Goal: Information Seeking & Learning: Compare options

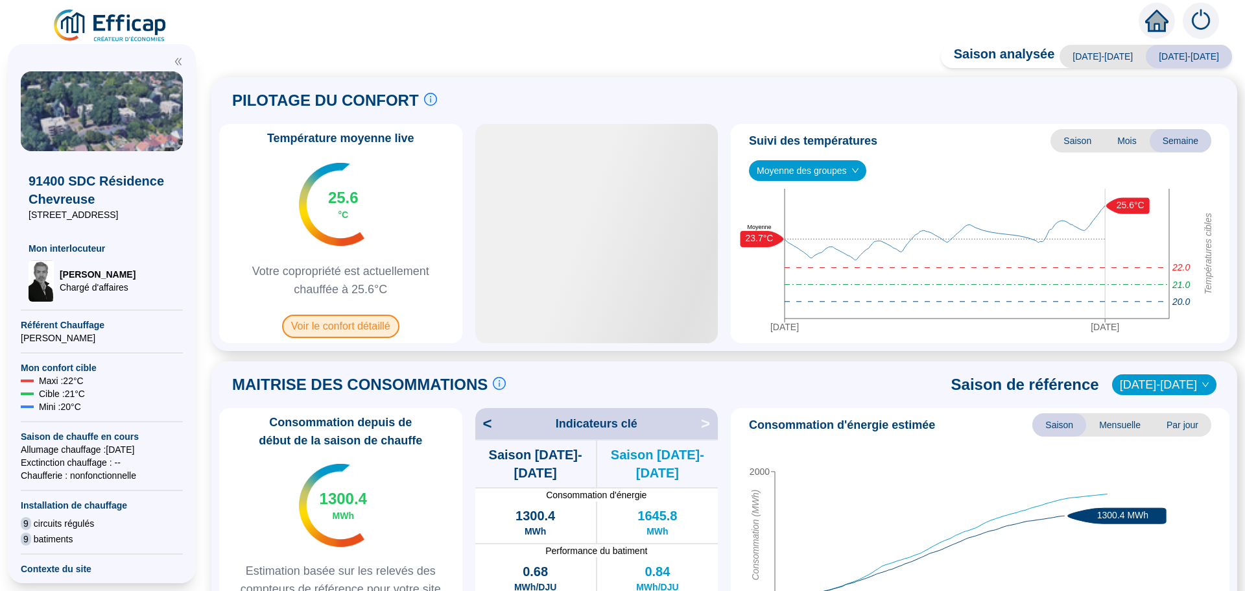
click at [342, 331] on span "Voir le confort détaillé" at bounding box center [340, 326] width 117 height 23
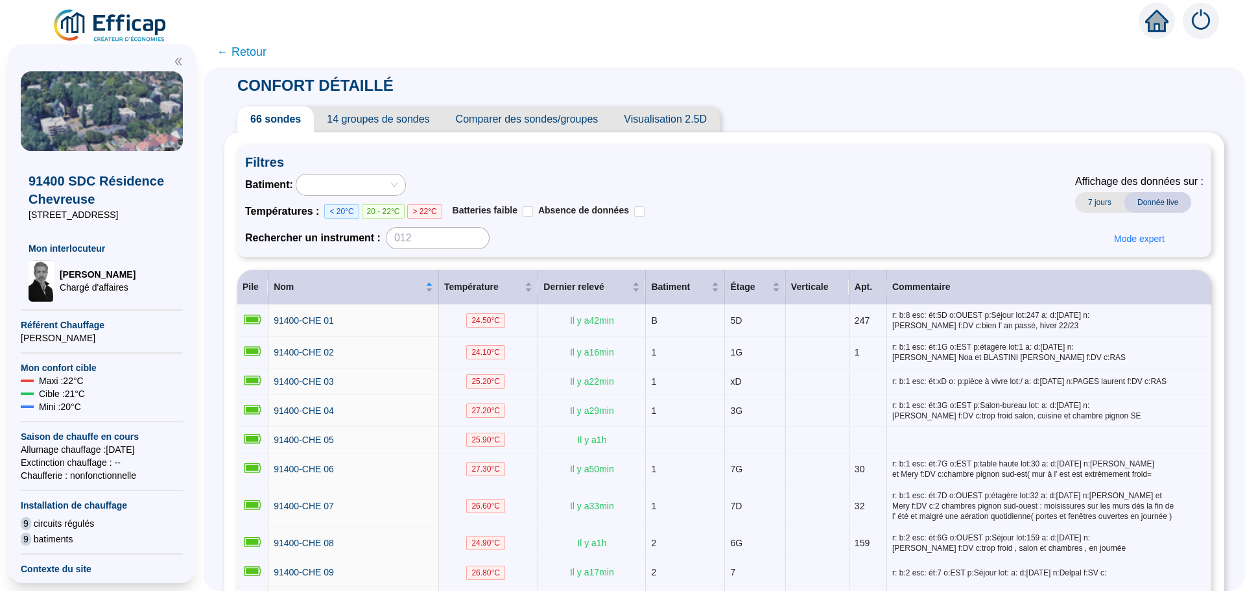
click at [555, 120] on span "Comparer des sondes/groupes" at bounding box center [527, 119] width 169 height 26
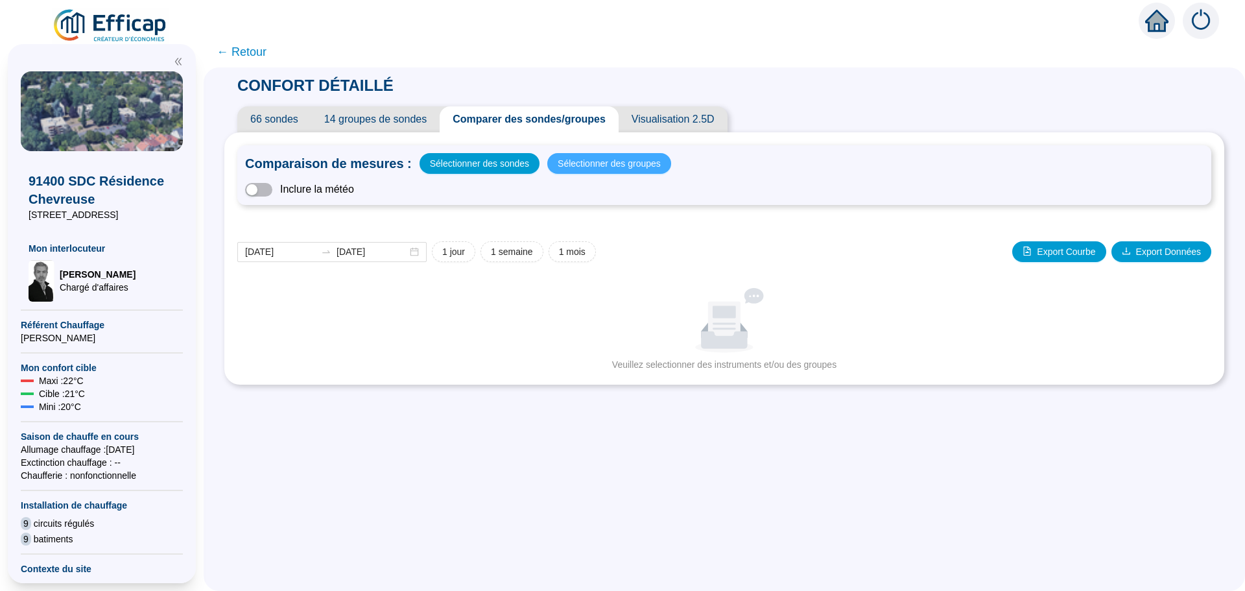
click at [597, 160] on span "Sélectionner des groupes" at bounding box center [609, 163] width 103 height 18
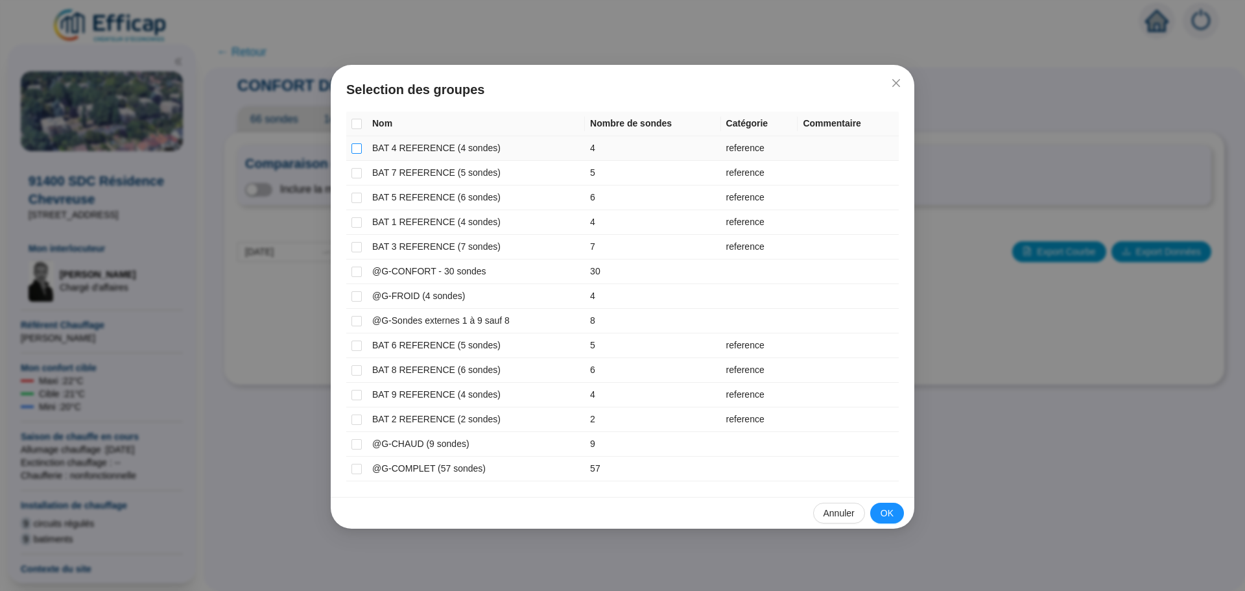
click at [356, 150] on input "checkbox" at bounding box center [356, 148] width 10 height 10
checkbox input "true"
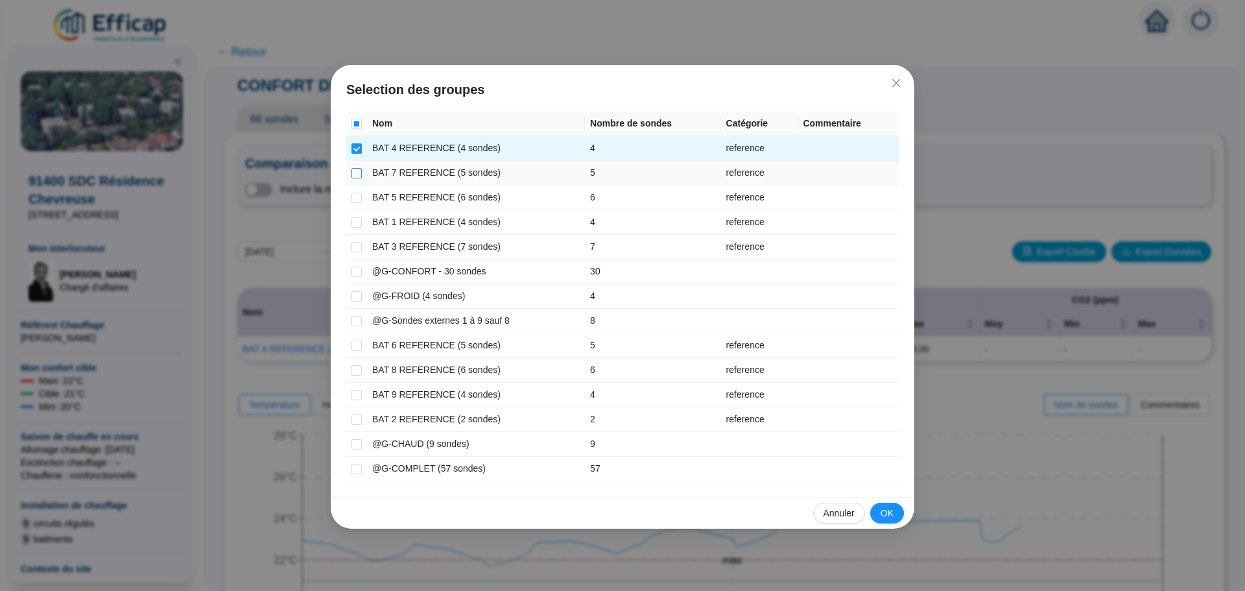
click at [355, 173] on input "checkbox" at bounding box center [356, 173] width 10 height 10
checkbox input "true"
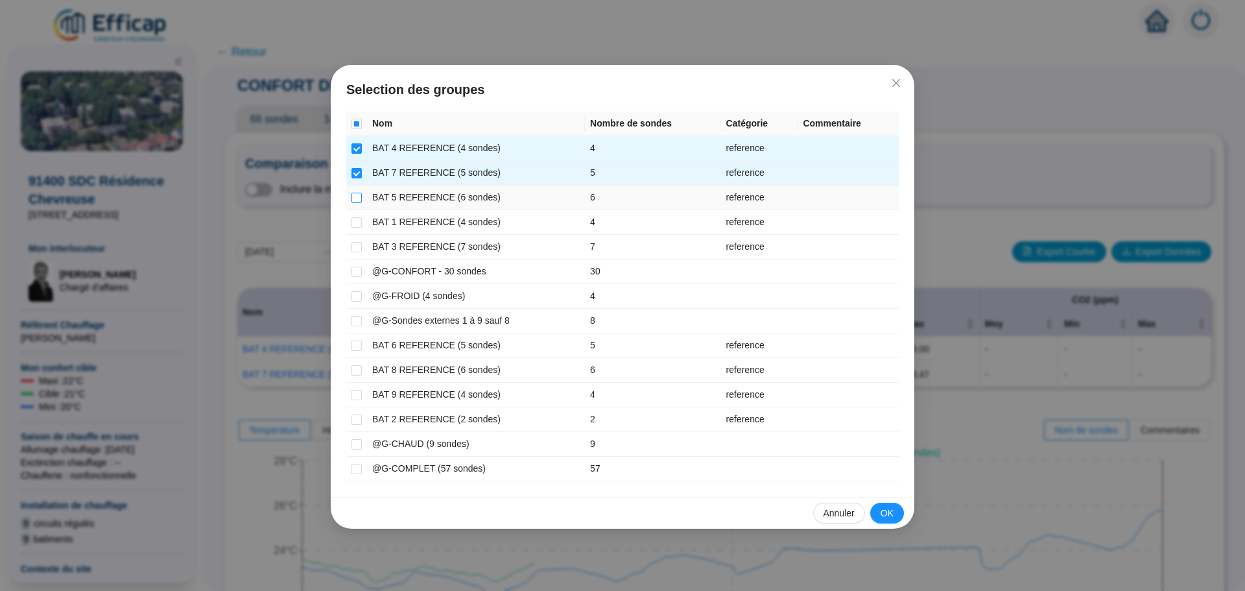
click at [357, 198] on input "checkbox" at bounding box center [356, 198] width 10 height 10
checkbox input "true"
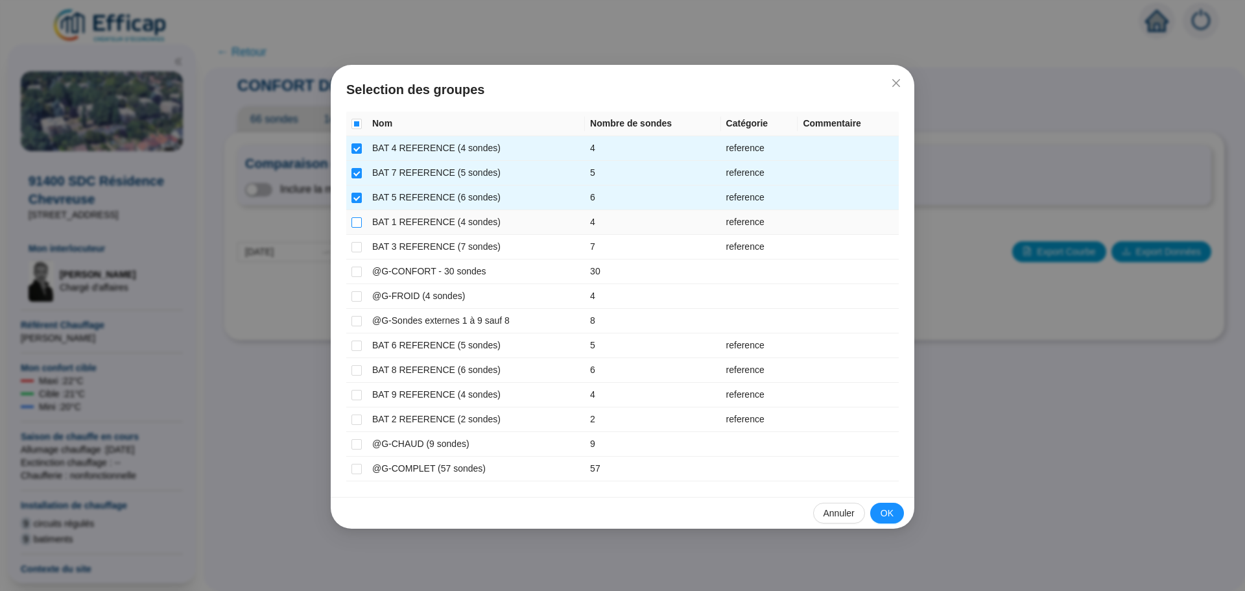
click at [357, 217] on input "checkbox" at bounding box center [356, 222] width 10 height 10
checkbox input "true"
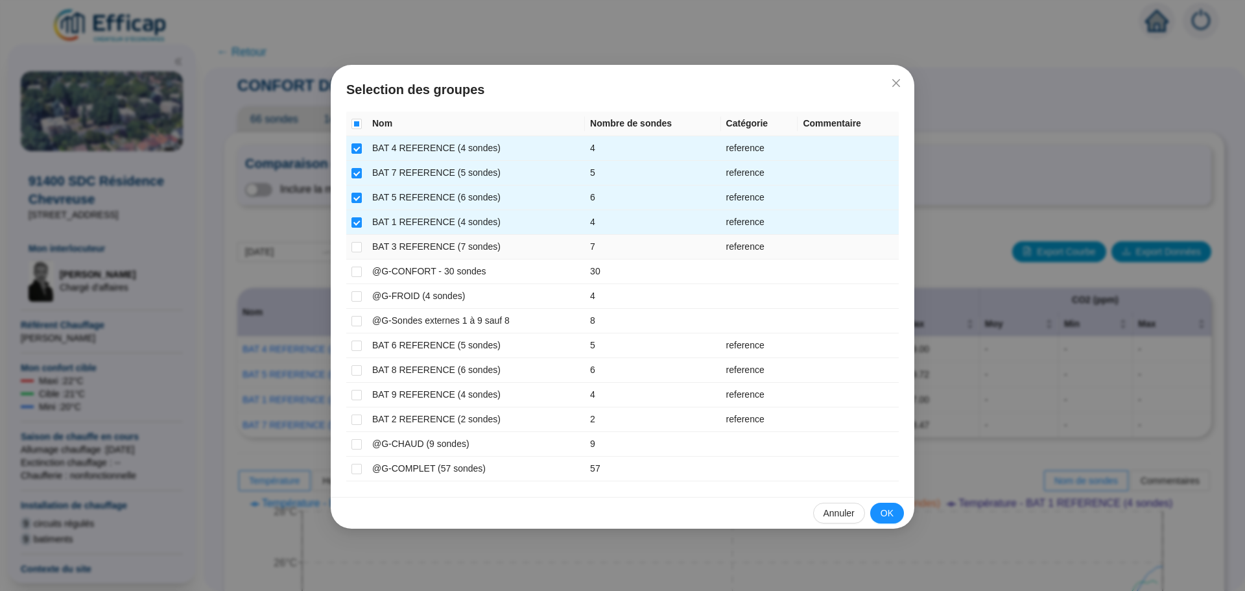
click at [354, 239] on td at bounding box center [356, 247] width 21 height 25
click at [355, 250] on input "checkbox" at bounding box center [356, 247] width 10 height 10
checkbox input "true"
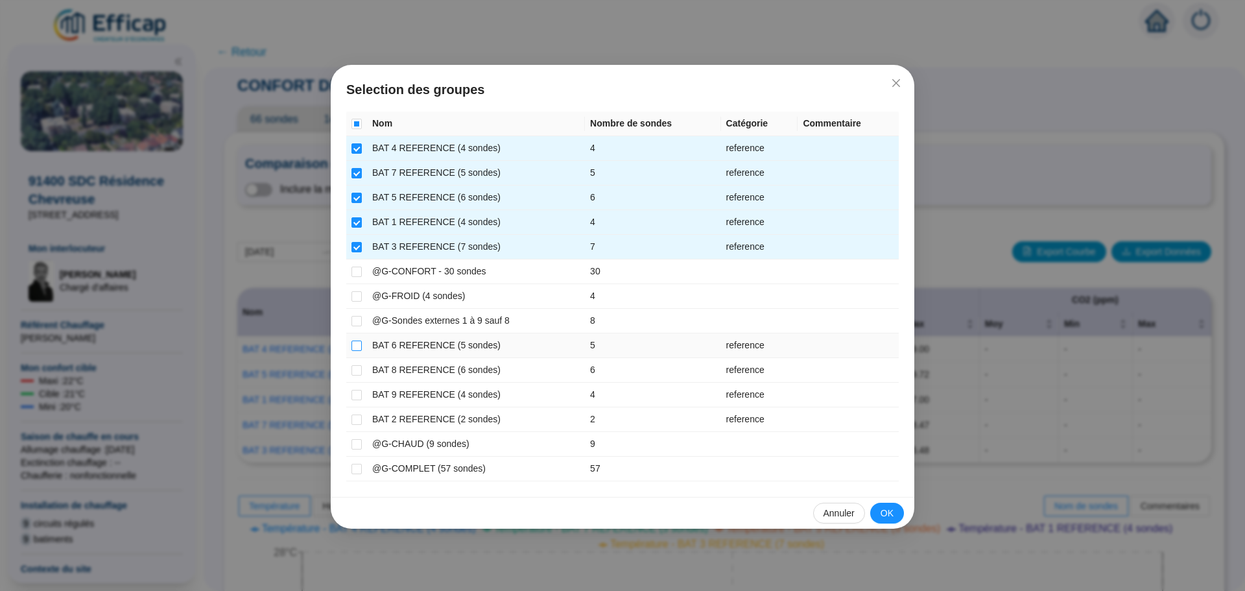
click at [357, 348] on input "checkbox" at bounding box center [356, 345] width 10 height 10
checkbox input "true"
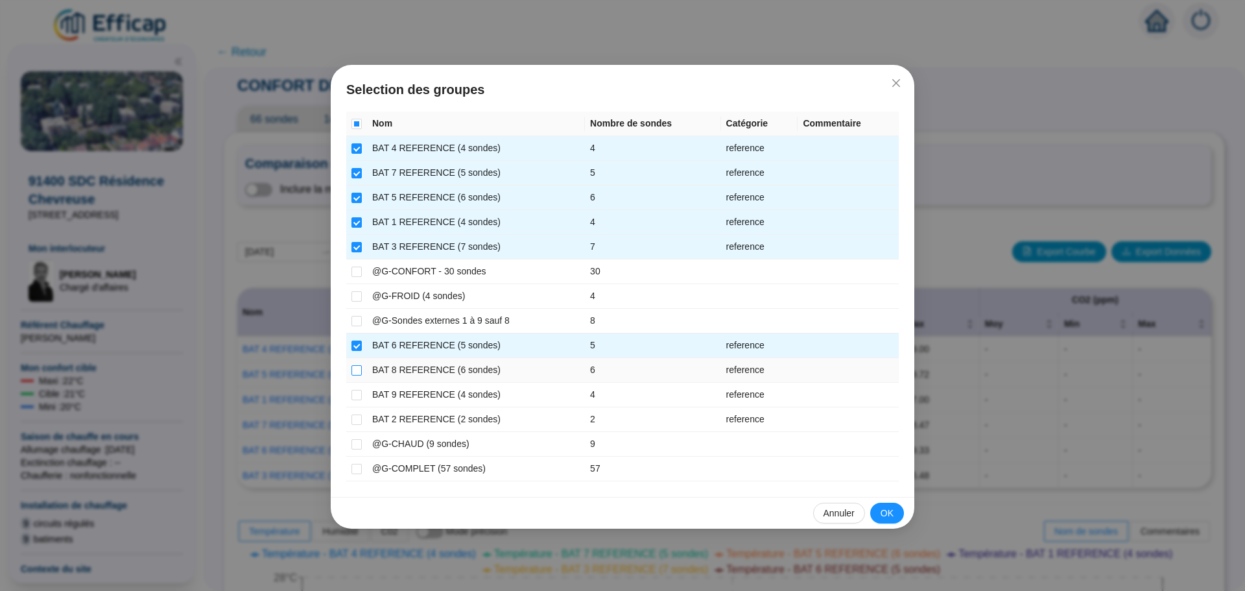
click at [357, 365] on input "checkbox" at bounding box center [356, 370] width 10 height 10
checkbox input "true"
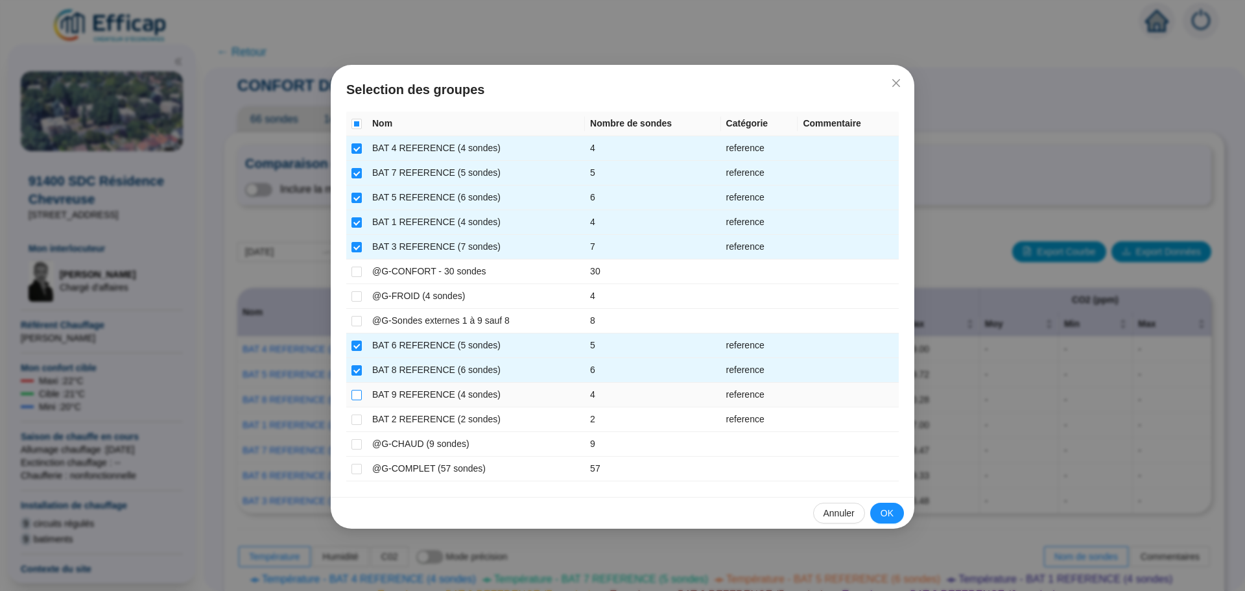
click at [361, 393] on input "checkbox" at bounding box center [356, 395] width 10 height 10
checkbox input "true"
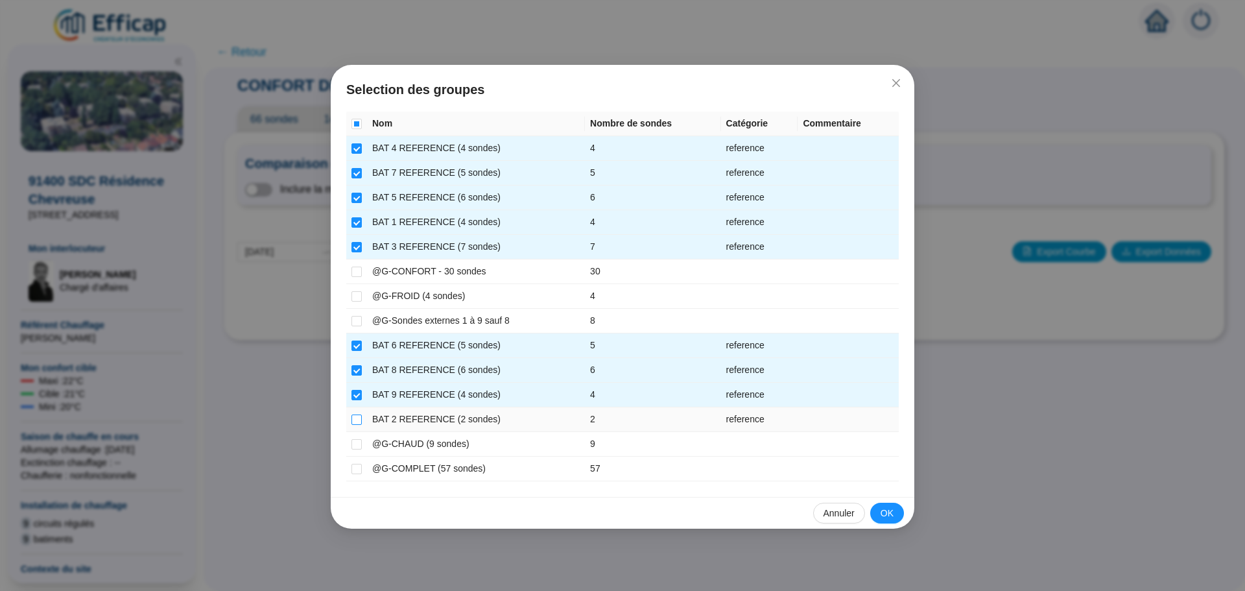
click at [355, 417] on input "checkbox" at bounding box center [356, 419] width 10 height 10
checkbox input "true"
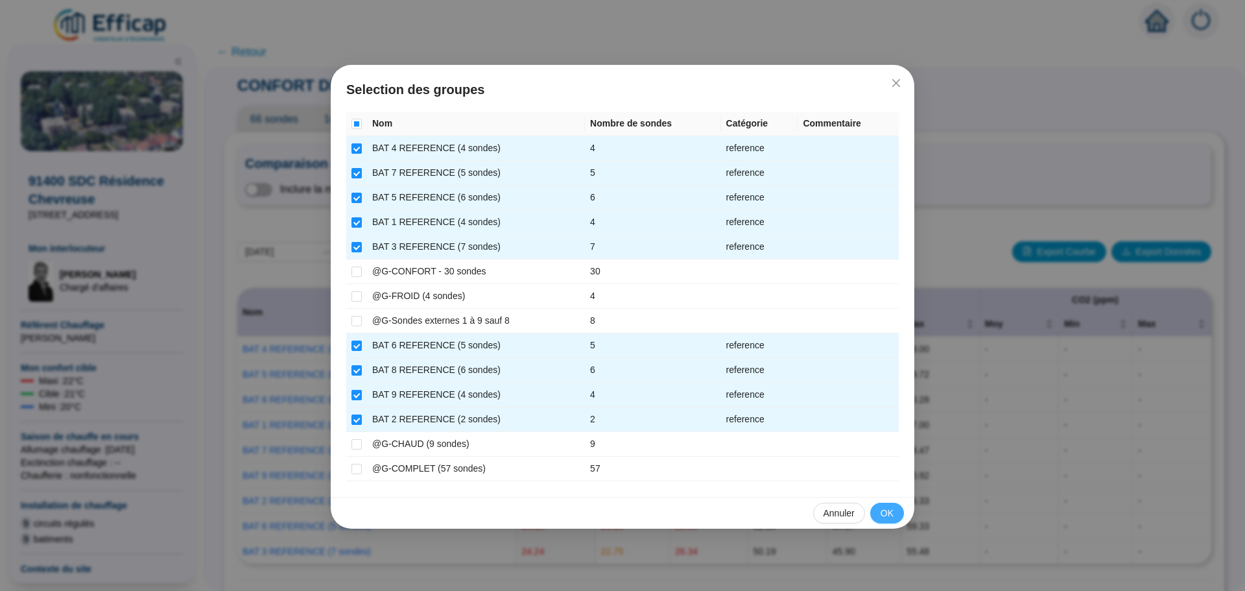
click at [888, 508] on span "OK" at bounding box center [887, 513] width 13 height 14
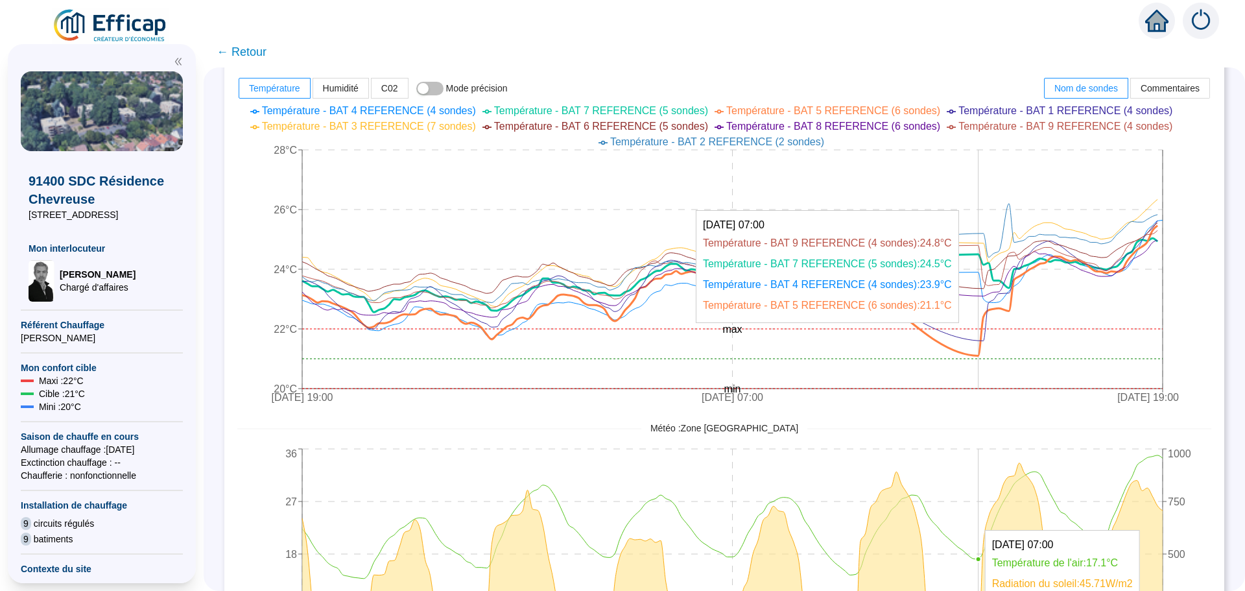
scroll to position [584, 0]
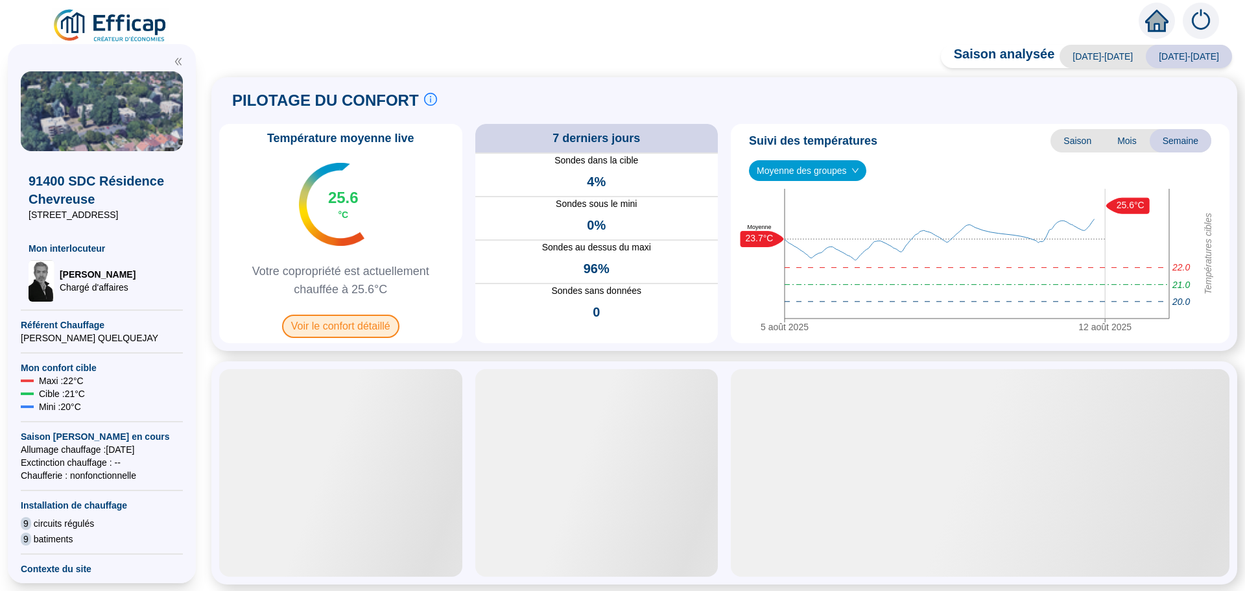
click at [333, 329] on span "Voir le confort détaillé" at bounding box center [340, 326] width 117 height 23
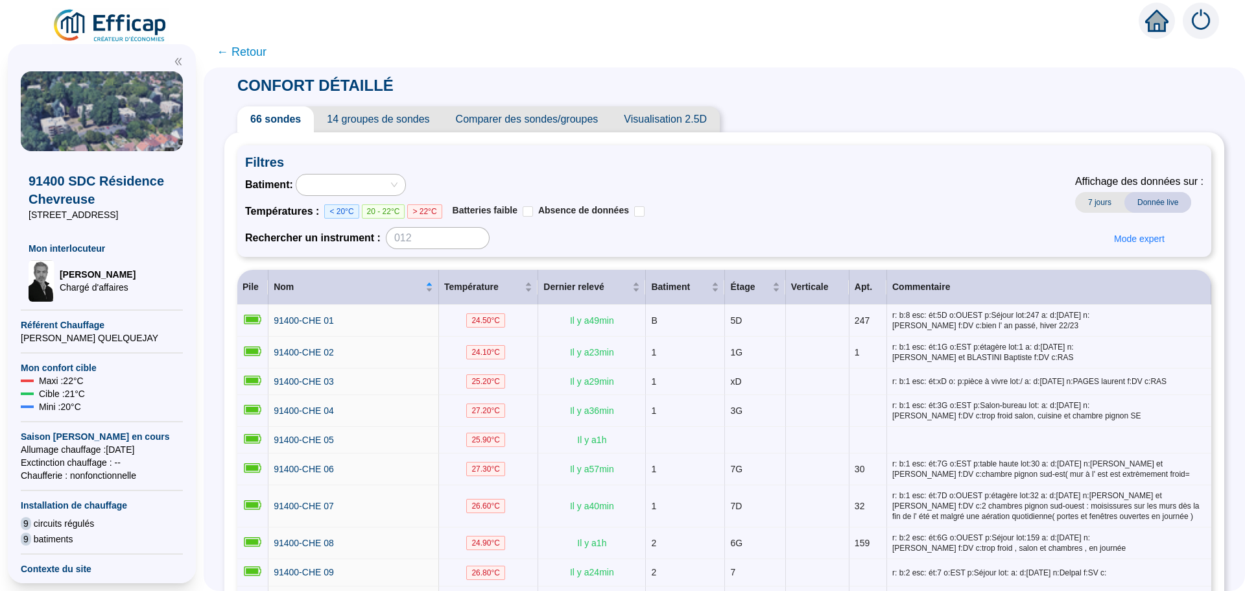
click at [575, 124] on span "Comparer des sondes/groupes" at bounding box center [527, 119] width 169 height 26
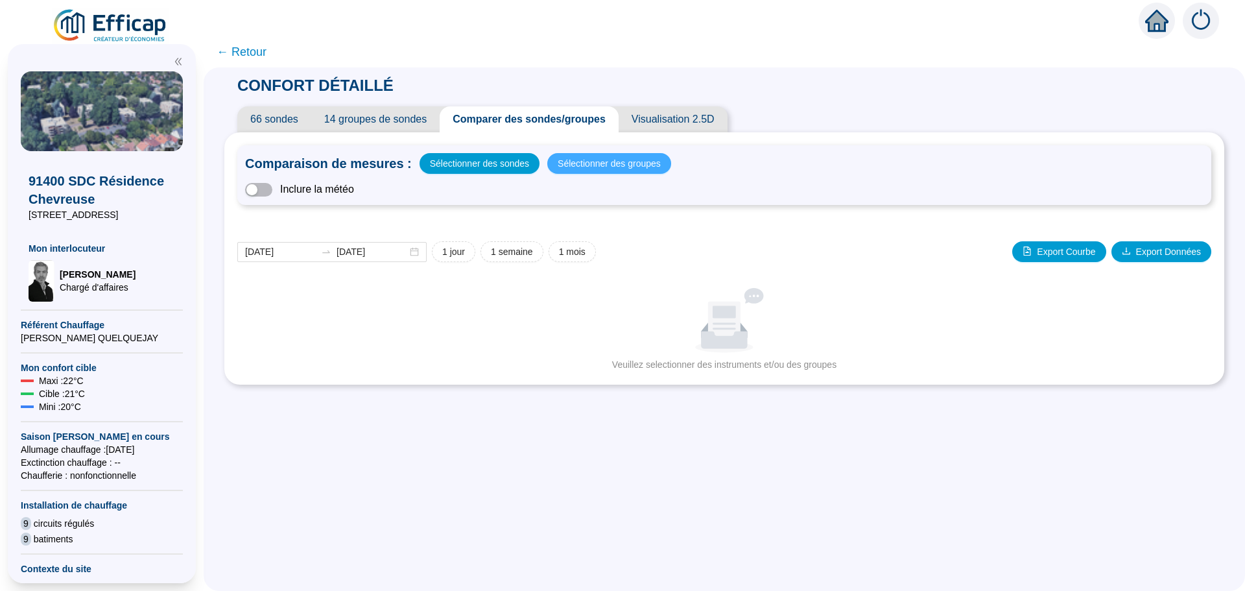
click at [588, 158] on span "Sélectionner des groupes" at bounding box center [609, 163] width 103 height 18
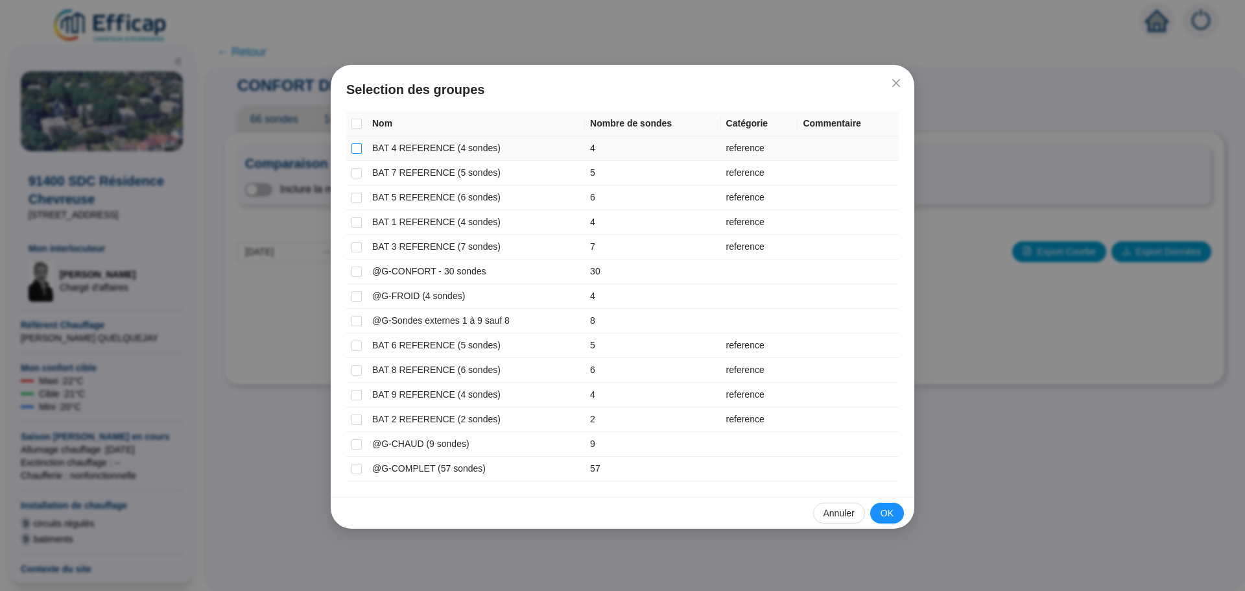
click at [358, 147] on input "checkbox" at bounding box center [356, 148] width 10 height 10
checkbox input "true"
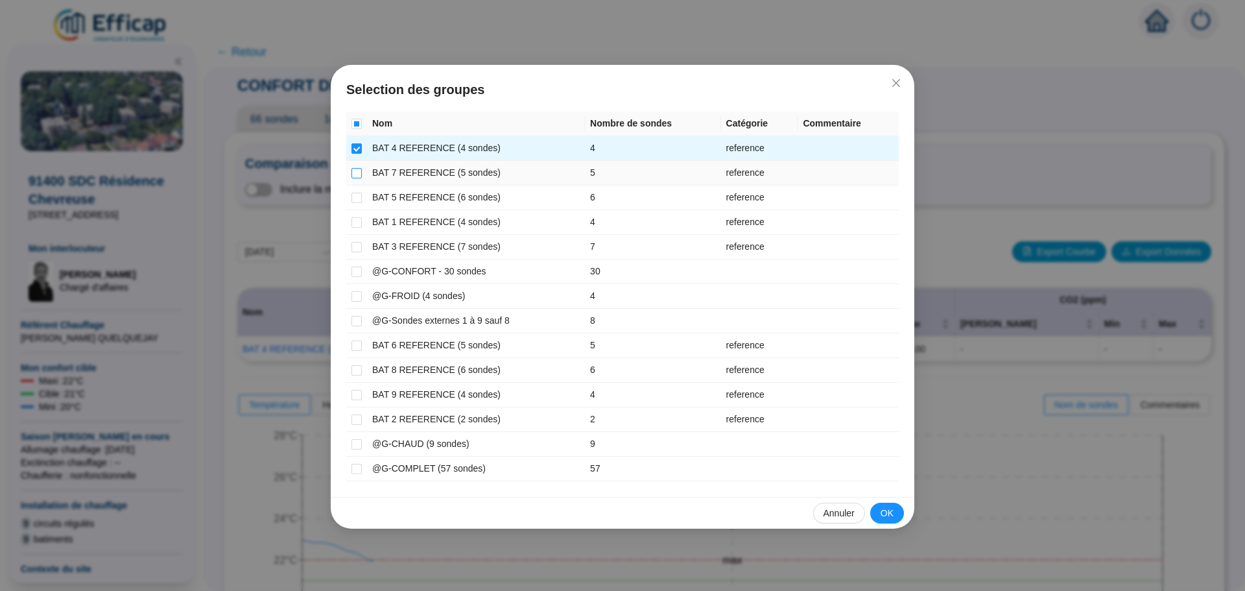
click at [355, 175] on input "checkbox" at bounding box center [356, 173] width 10 height 10
checkbox input "true"
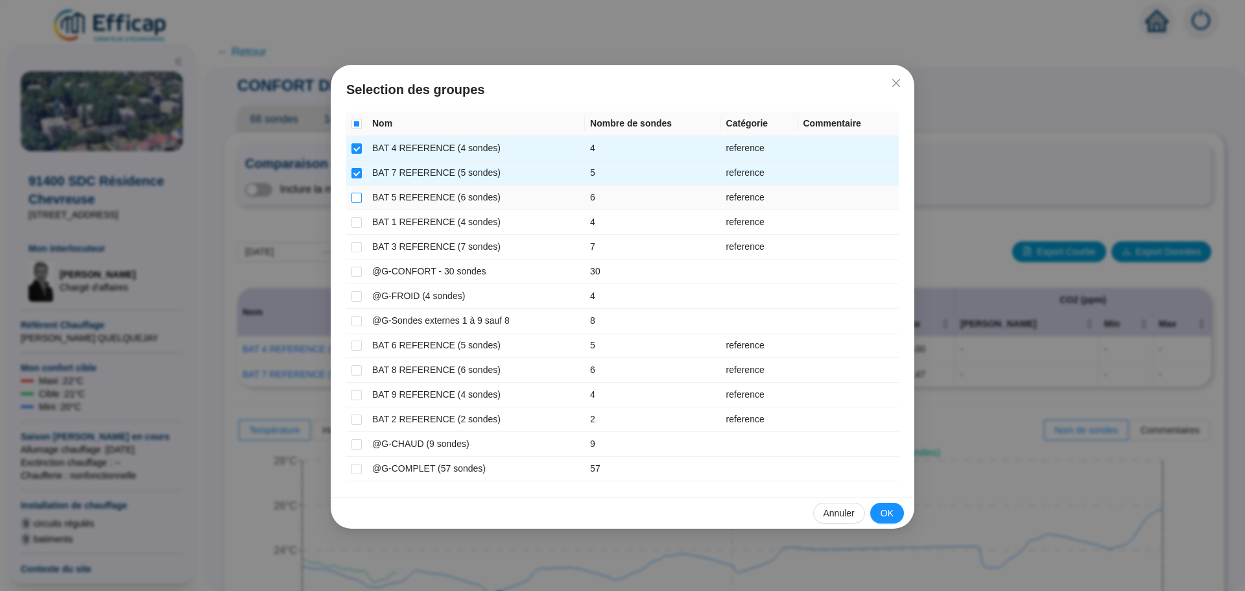
click at [355, 199] on input "checkbox" at bounding box center [356, 198] width 10 height 10
checkbox input "true"
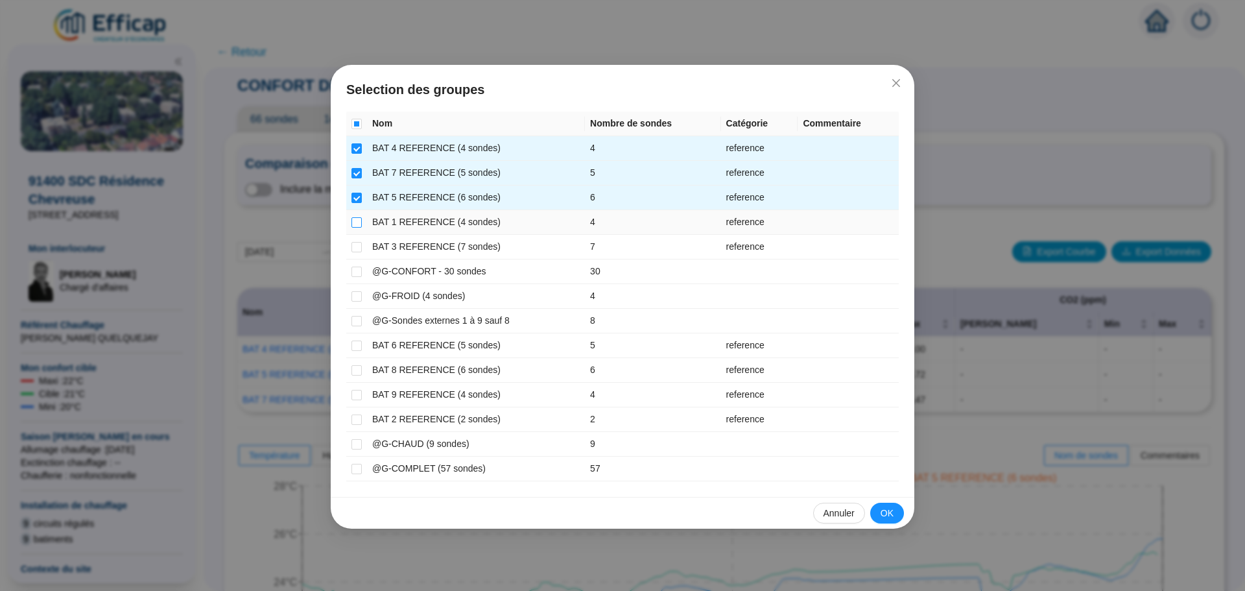
click at [355, 220] on input "checkbox" at bounding box center [356, 222] width 10 height 10
checkbox input "true"
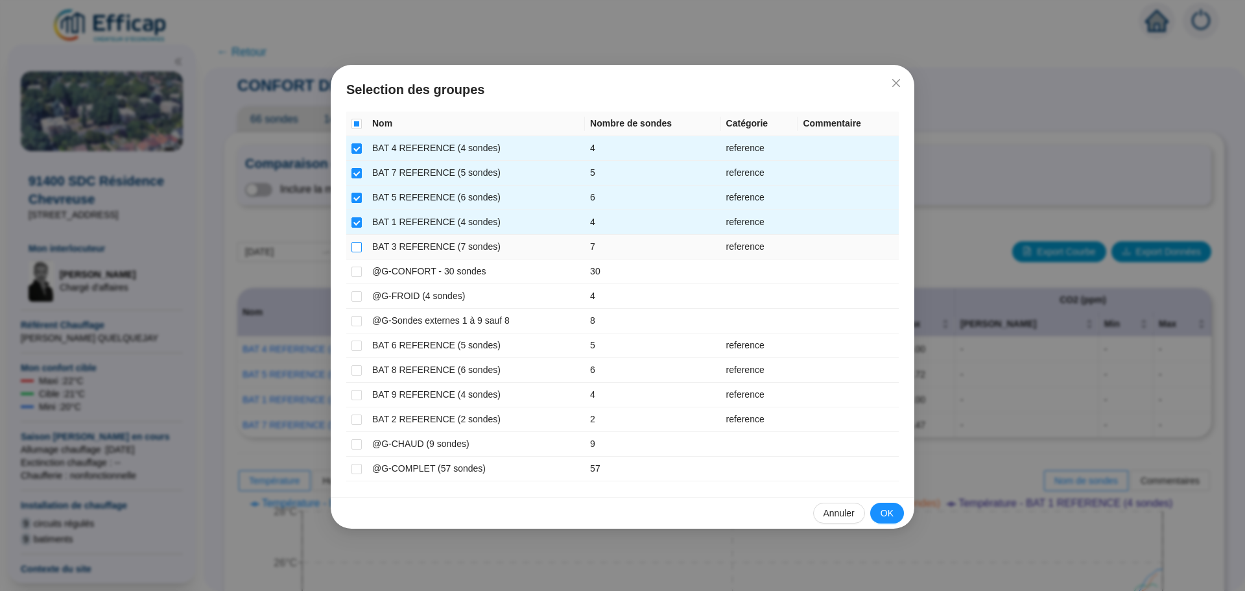
click at [355, 248] on input "checkbox" at bounding box center [356, 247] width 10 height 10
checkbox input "true"
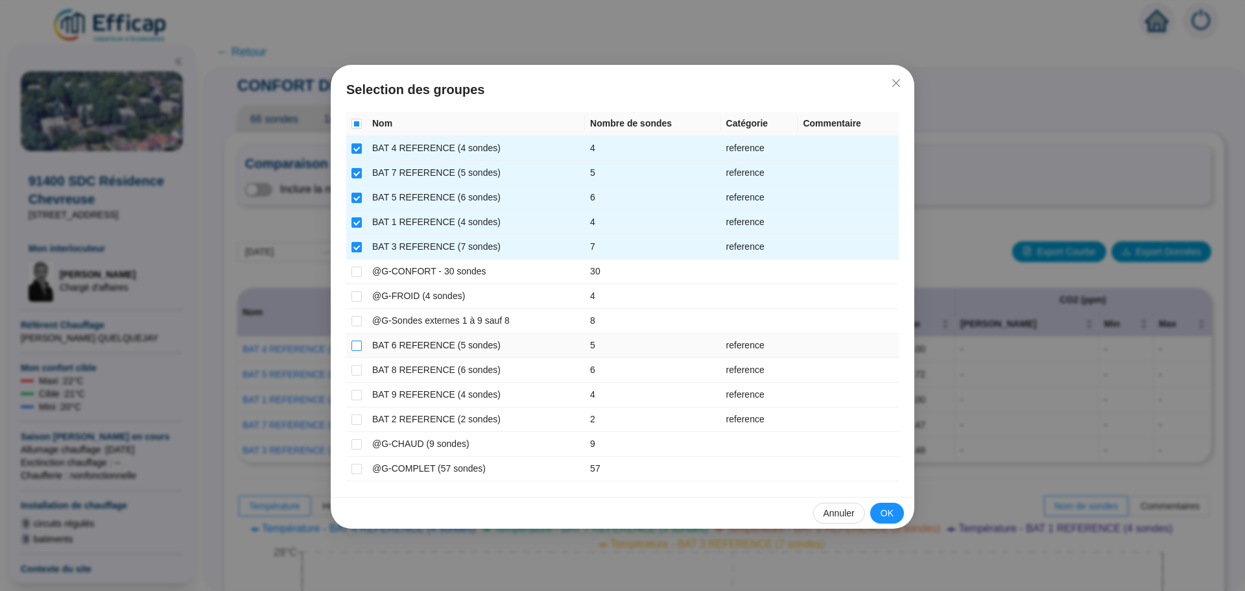
click at [353, 342] on input "checkbox" at bounding box center [356, 345] width 10 height 10
checkbox input "true"
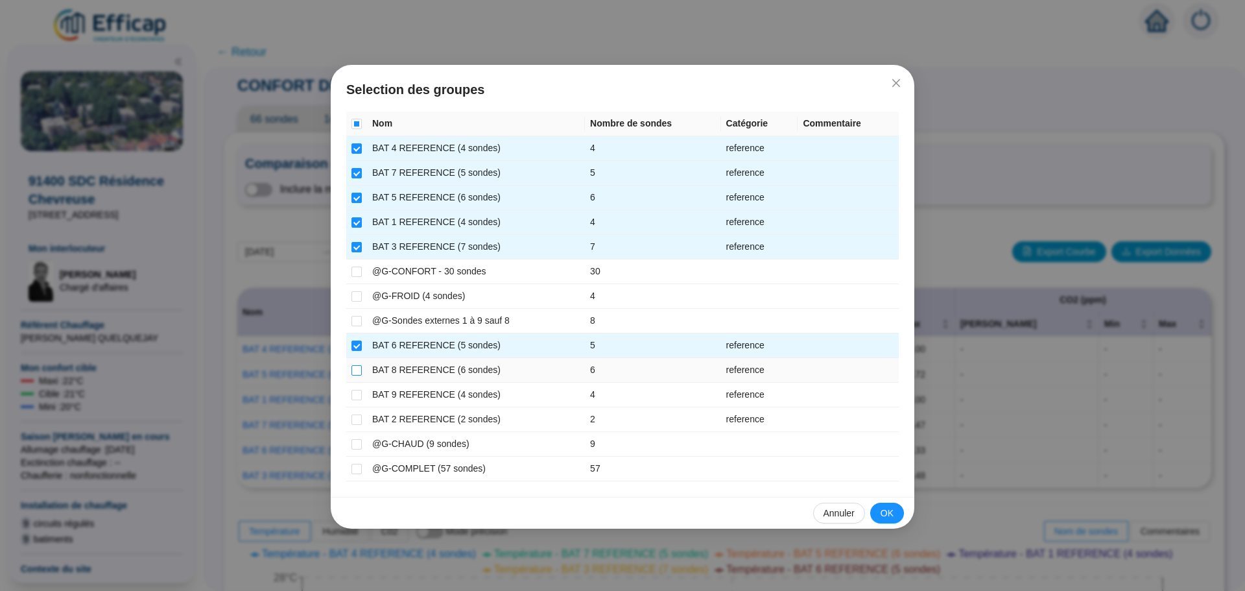
click at [357, 367] on input "checkbox" at bounding box center [356, 370] width 10 height 10
checkbox input "true"
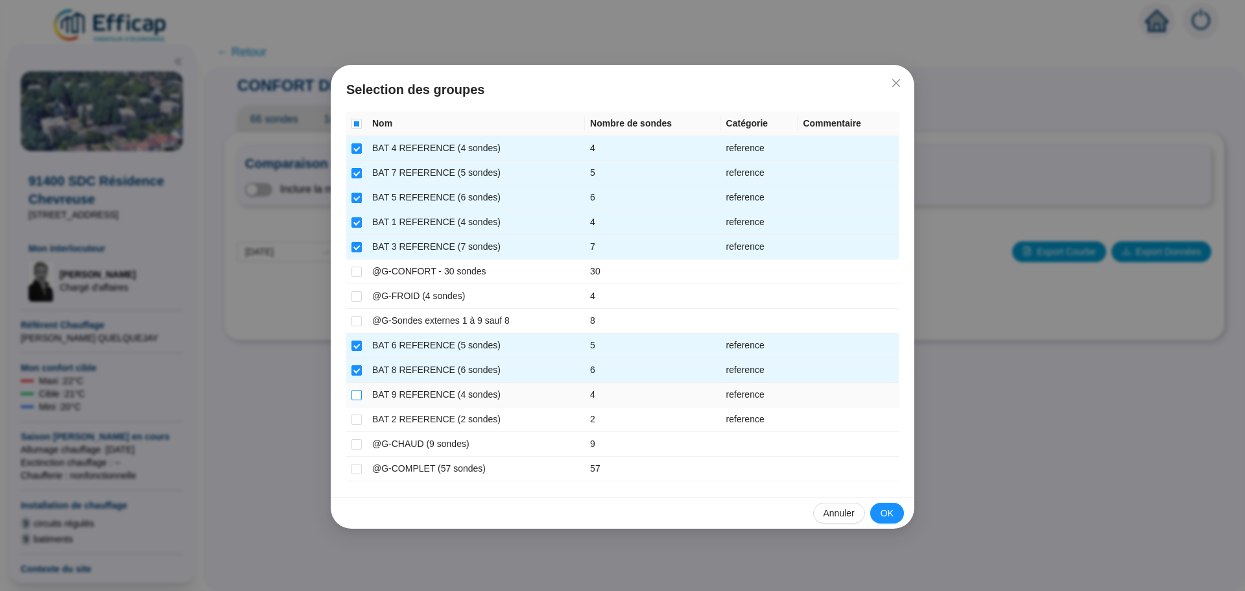
click at [358, 400] on label at bounding box center [356, 395] width 10 height 14
click at [358, 400] on input "checkbox" at bounding box center [356, 395] width 10 height 10
checkbox input "true"
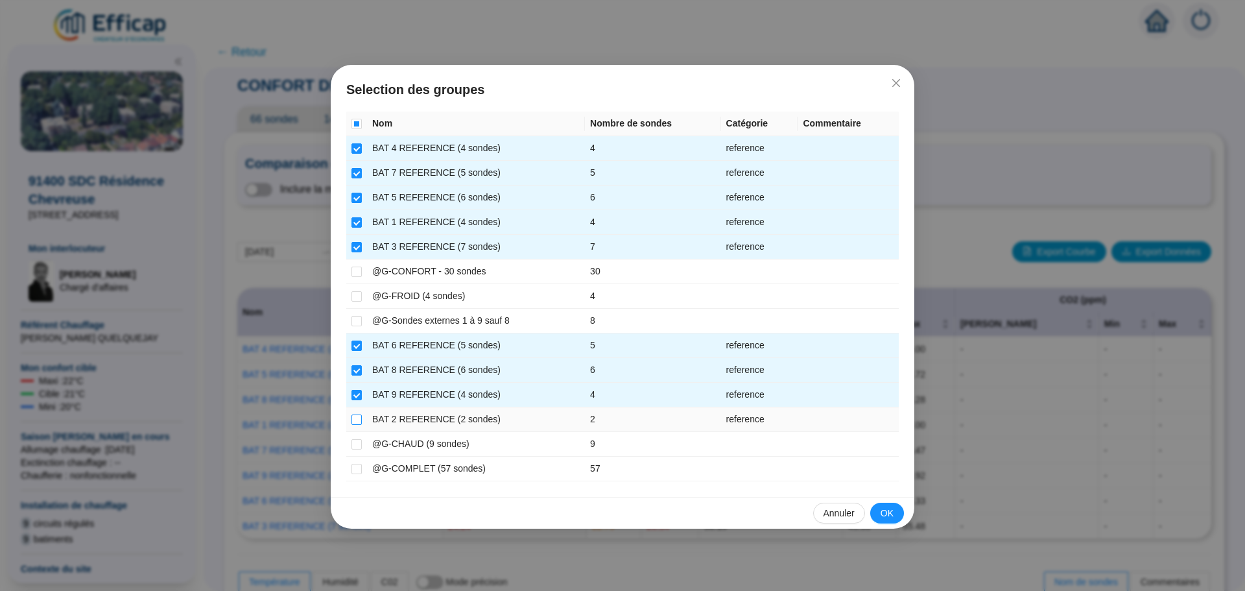
click at [355, 419] on input "checkbox" at bounding box center [356, 419] width 10 height 10
checkbox input "true"
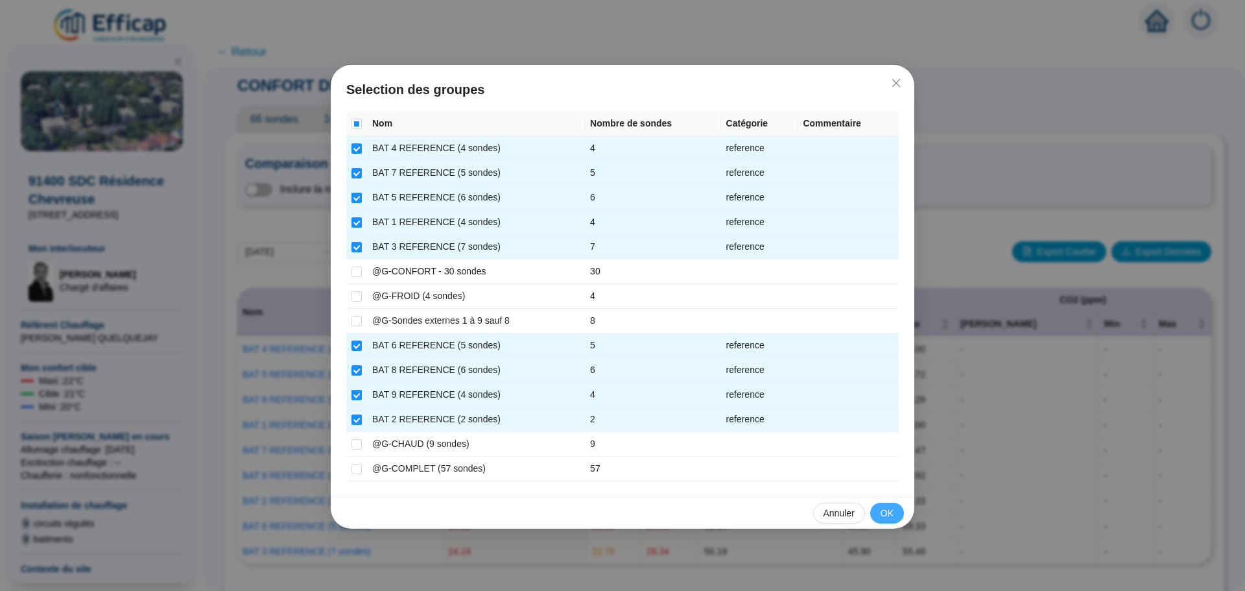
click at [886, 511] on span "OK" at bounding box center [887, 513] width 13 height 14
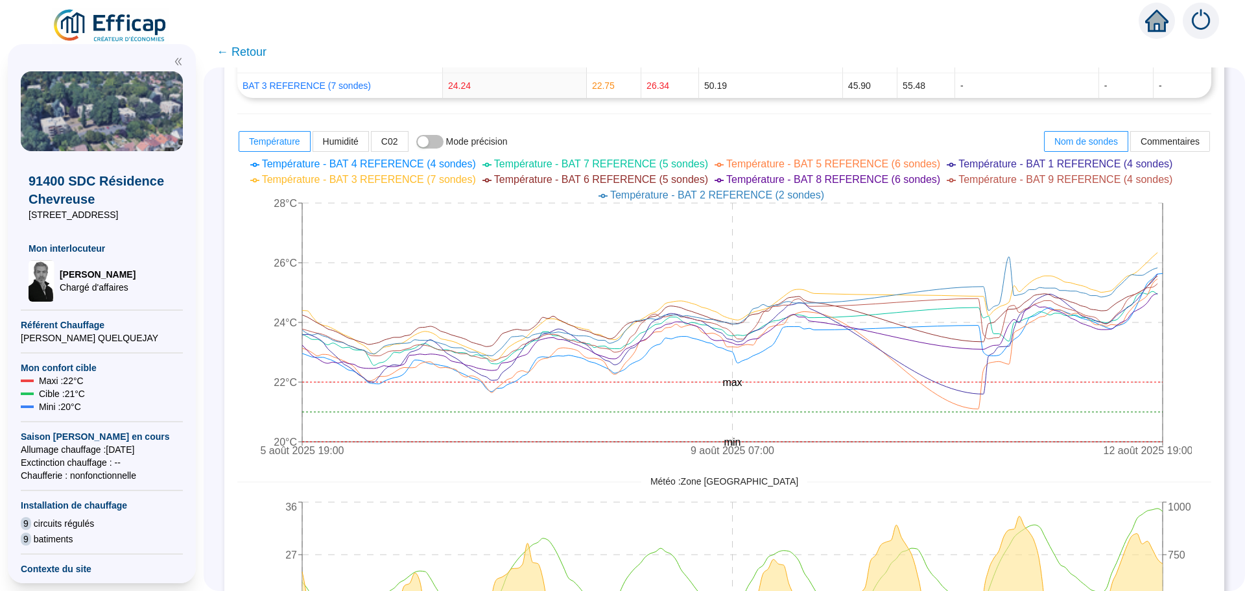
scroll to position [490, 0]
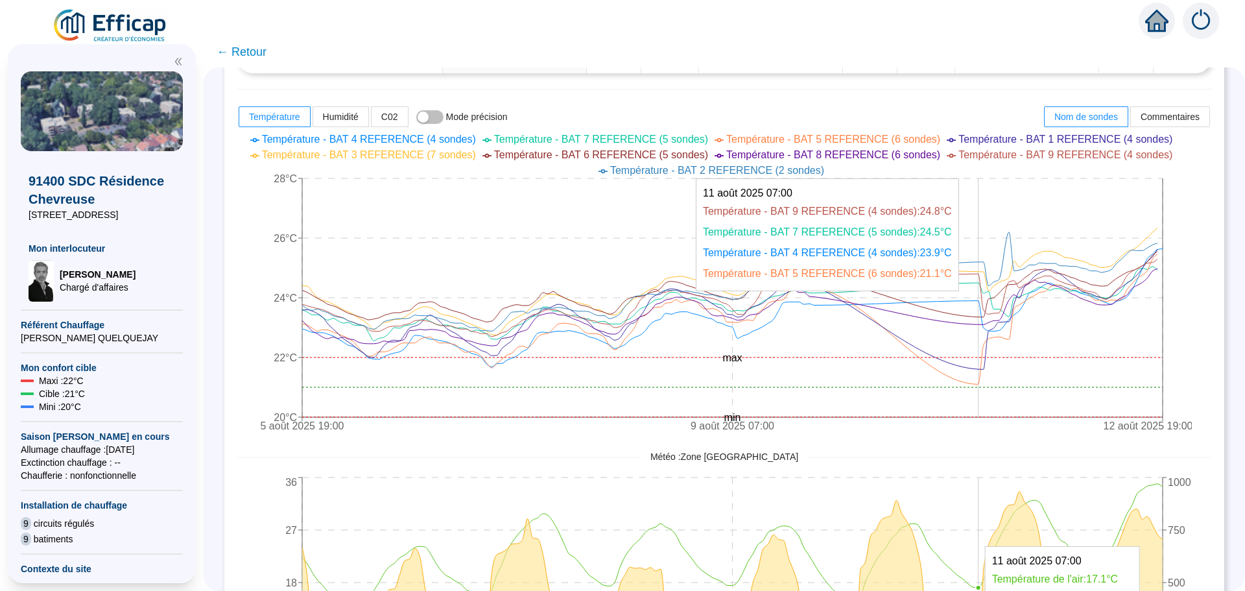
click at [987, 299] on icon "5 août 2025 19:00 9 août 2025 07:00 12 août 2025 19:00 20°C 22°C 24°C 26°C 28°C…" at bounding box center [714, 283] width 955 height 311
